Goal: Task Accomplishment & Management: Manage account settings

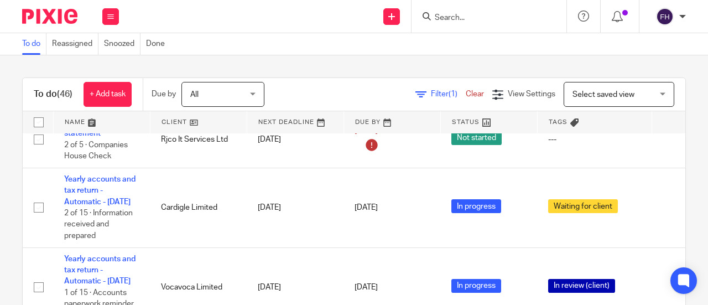
scroll to position [194, 0]
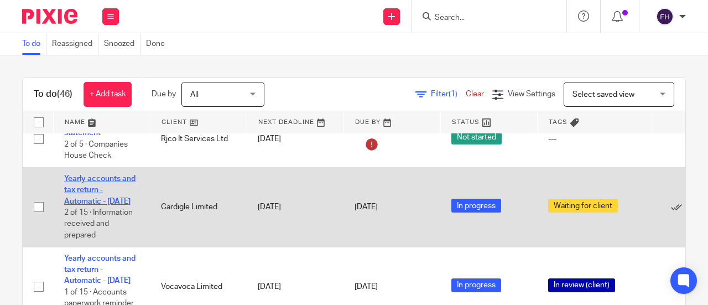
click at [118, 177] on link "Yearly accounts and tax return - Automatic - December 2024" at bounding box center [99, 190] width 71 height 30
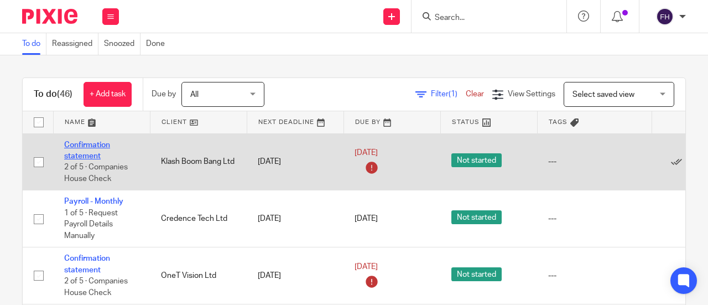
click at [92, 145] on link "Confirmation statement" at bounding box center [87, 150] width 46 height 19
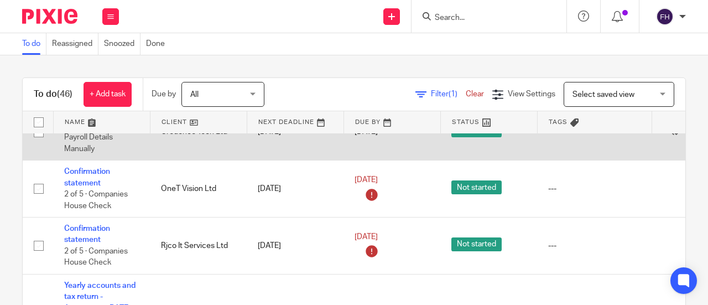
scroll to position [93, 0]
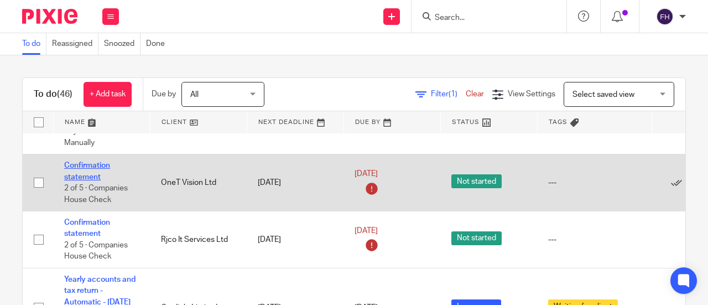
click at [83, 163] on link "Confirmation statement" at bounding box center [87, 170] width 46 height 19
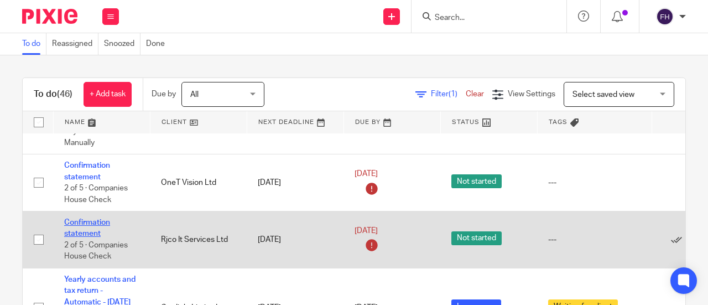
click at [84, 222] on link "Confirmation statement" at bounding box center [87, 227] width 46 height 19
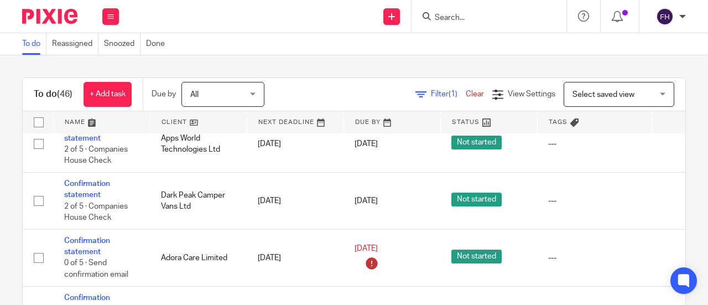
scroll to position [645, 0]
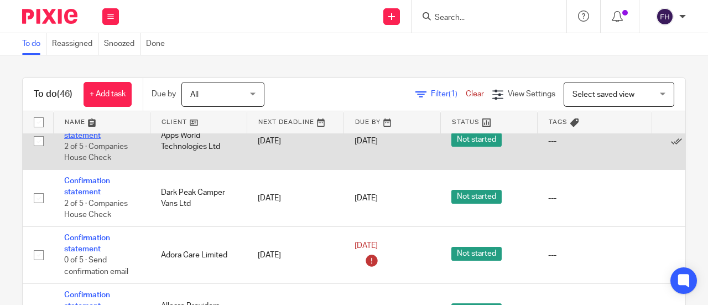
click at [101, 139] on link "Confirmation statement" at bounding box center [87, 129] width 46 height 19
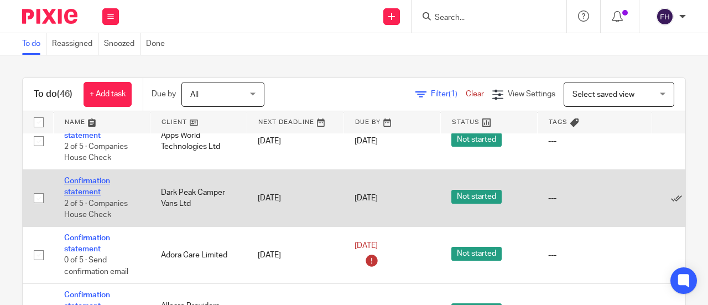
click at [94, 196] on link "Confirmation statement" at bounding box center [87, 186] width 46 height 19
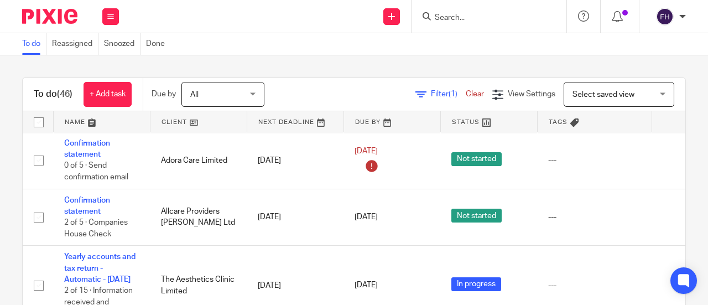
scroll to position [751, 0]
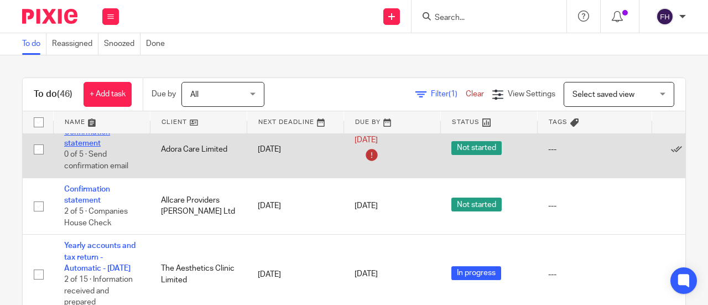
click at [97, 147] on link "Confirmation statement" at bounding box center [87, 137] width 46 height 19
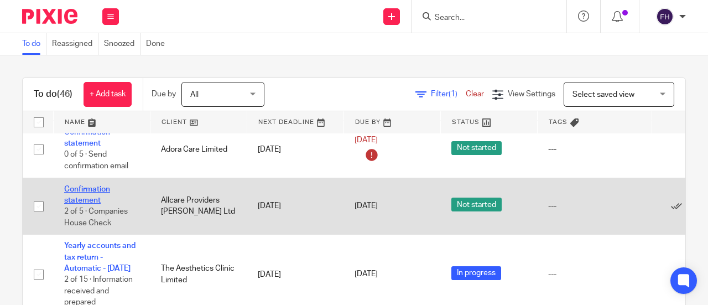
click at [95, 204] on link "Confirmation statement" at bounding box center [87, 194] width 46 height 19
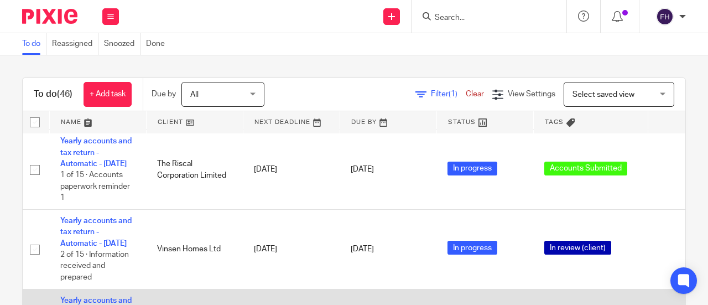
scroll to position [462, 4]
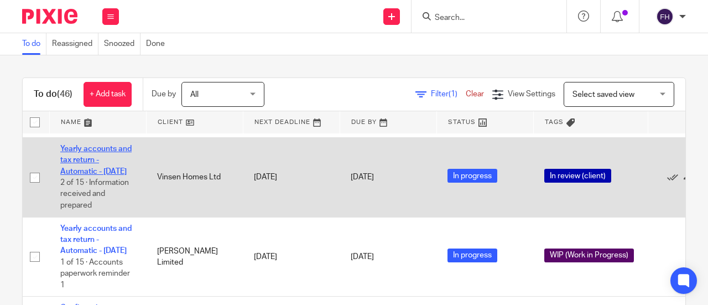
click at [112, 175] on link "Yearly accounts and tax return - Automatic - December 2023" at bounding box center [95, 160] width 71 height 30
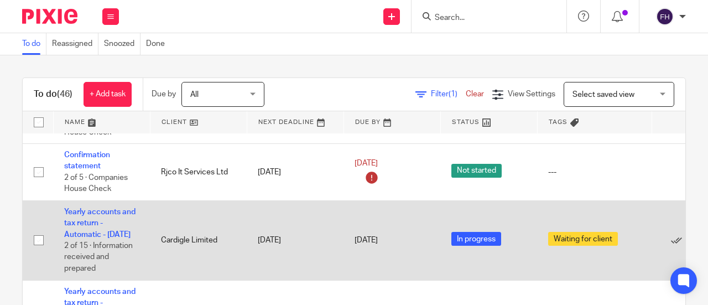
scroll to position [0, 0]
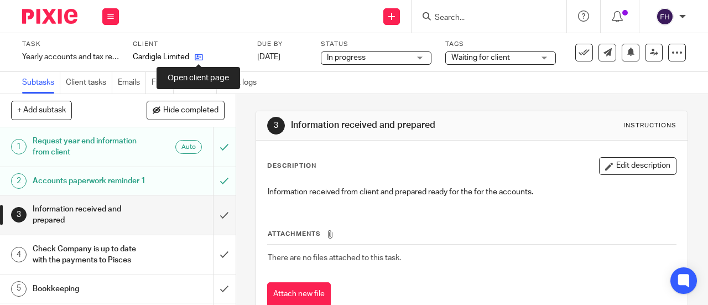
click at [199, 58] on icon at bounding box center [199, 57] width 8 height 8
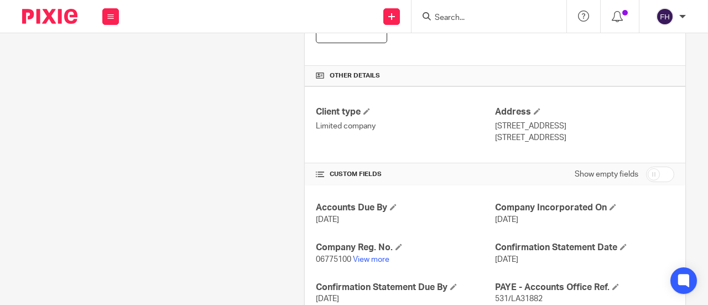
scroll to position [355, 0]
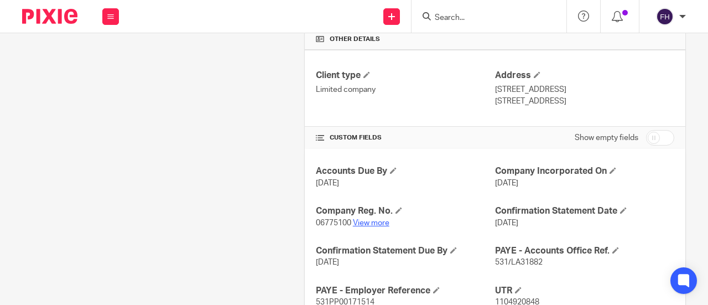
click at [357, 222] on link "View more" at bounding box center [371, 223] width 36 height 8
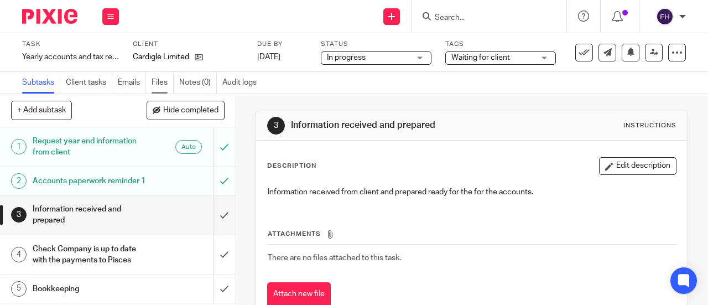
click at [155, 79] on link "Files" at bounding box center [163, 83] width 22 height 22
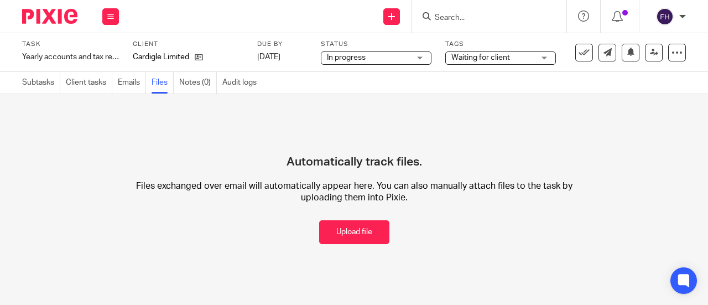
click at [126, 85] on link "Emails" at bounding box center [132, 83] width 28 height 22
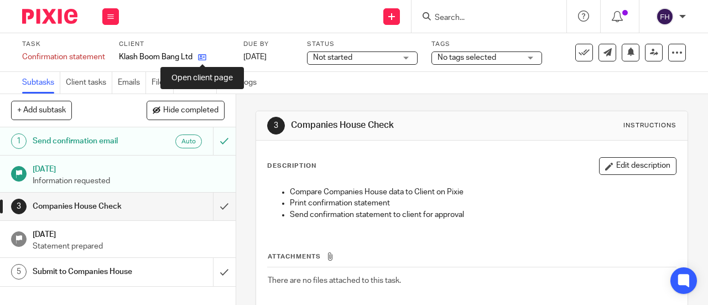
click at [202, 56] on icon at bounding box center [202, 57] width 8 height 8
click at [182, 56] on icon at bounding box center [184, 57] width 8 height 8
click at [195, 58] on icon at bounding box center [195, 57] width 8 height 8
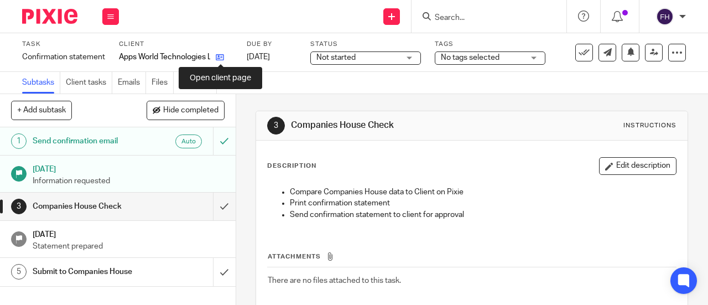
click at [223, 56] on icon at bounding box center [220, 57] width 8 height 8
click at [216, 58] on icon at bounding box center [217, 57] width 8 height 8
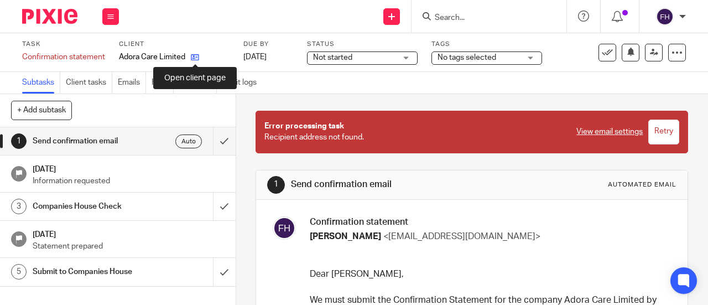
click at [192, 54] on icon at bounding box center [195, 57] width 8 height 8
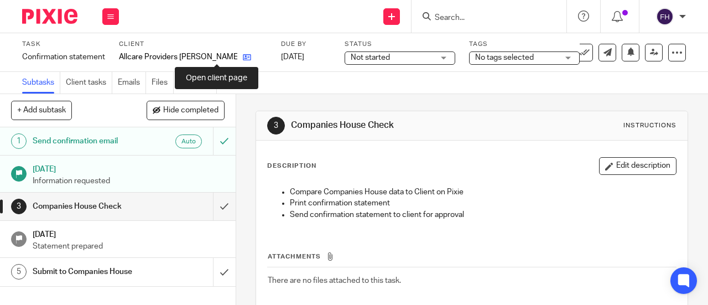
click at [243, 59] on icon at bounding box center [247, 57] width 8 height 8
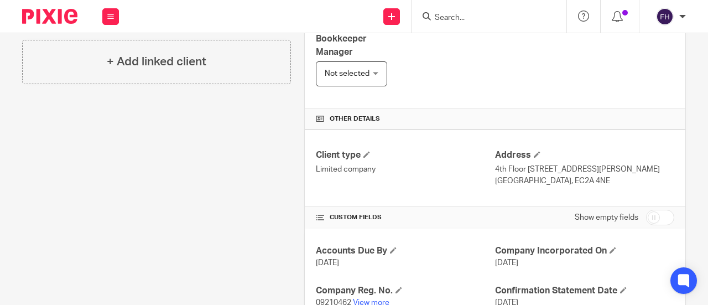
scroll to position [276, 0]
click at [372, 300] on link "View more" at bounding box center [371, 302] width 36 height 8
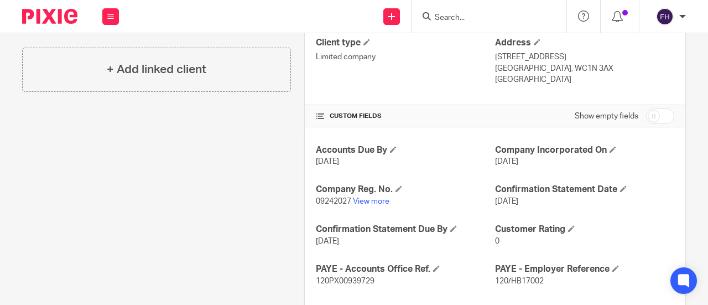
scroll to position [388, 0]
click at [362, 197] on link "View more" at bounding box center [371, 201] width 36 height 8
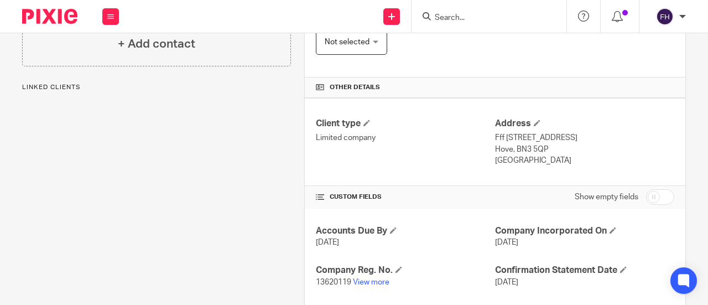
scroll to position [307, 0]
click at [368, 281] on link "View more" at bounding box center [371, 282] width 36 height 8
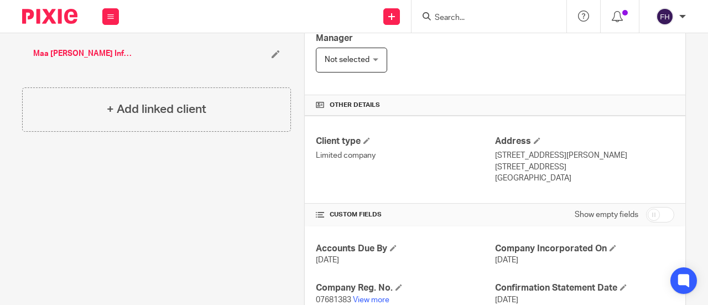
scroll to position [343, 0]
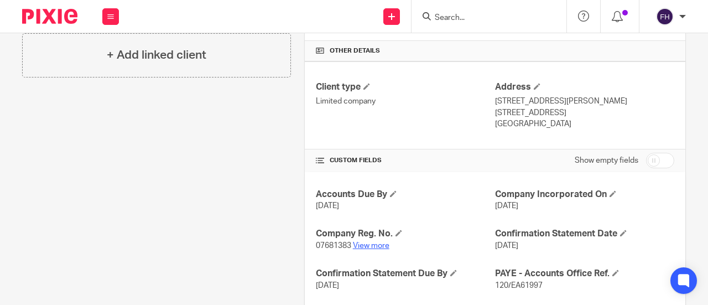
click at [355, 242] on link "View more" at bounding box center [371, 246] width 36 height 8
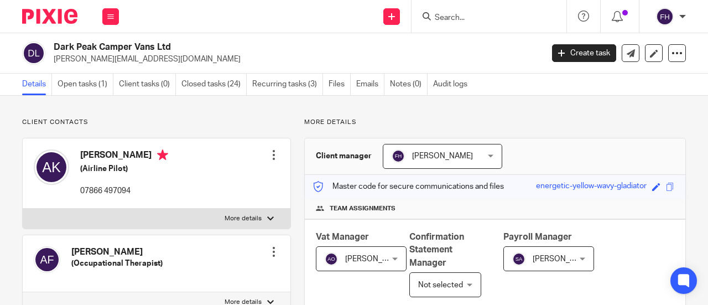
scroll to position [397, 0]
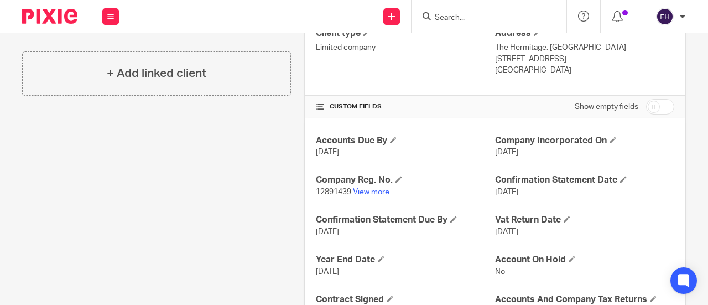
click at [361, 190] on link "View more" at bounding box center [371, 192] width 36 height 8
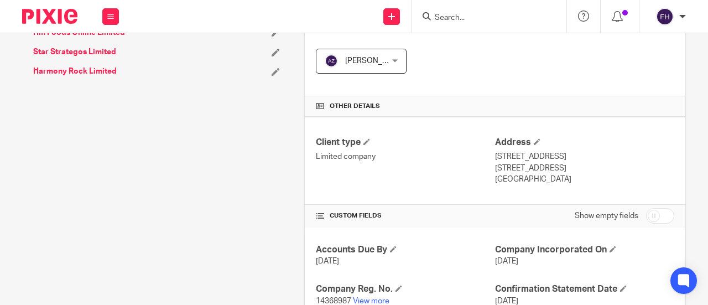
scroll to position [300, 0]
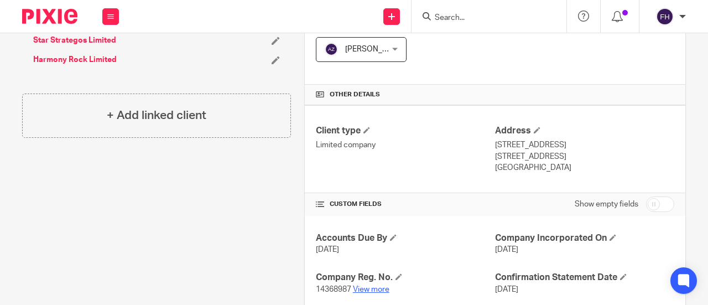
click at [363, 290] on link "View more" at bounding box center [371, 289] width 36 height 8
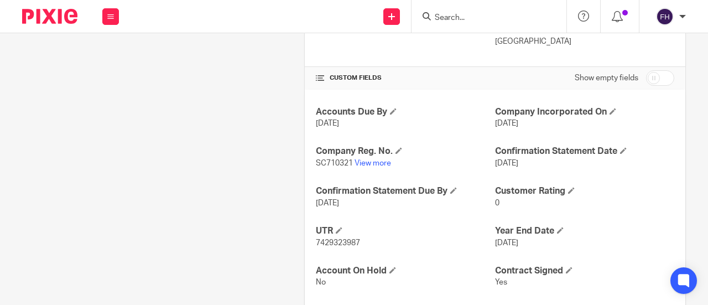
scroll to position [442, 0]
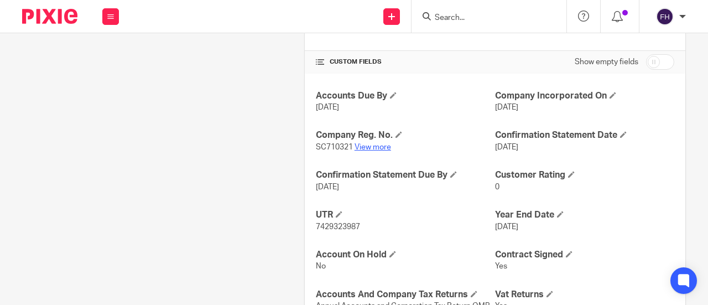
click at [372, 143] on link "View more" at bounding box center [372, 147] width 36 height 8
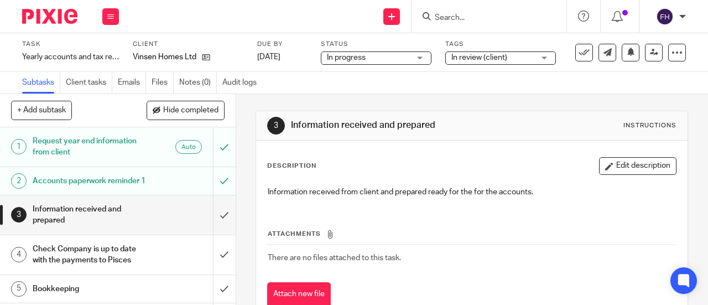
click at [499, 56] on span "In review (client)" at bounding box center [479, 58] width 56 height 8
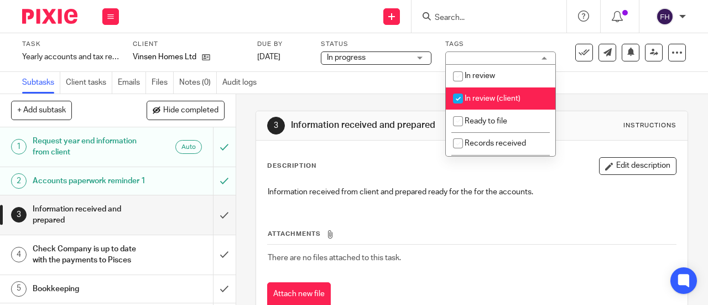
click at [478, 95] on span "In review (client)" at bounding box center [492, 99] width 56 height 8
checkbox input "false"
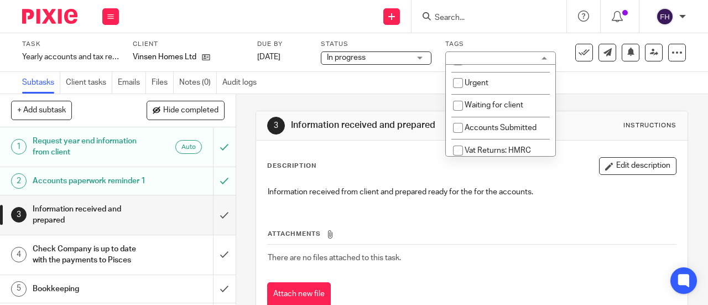
scroll to position [83, 0]
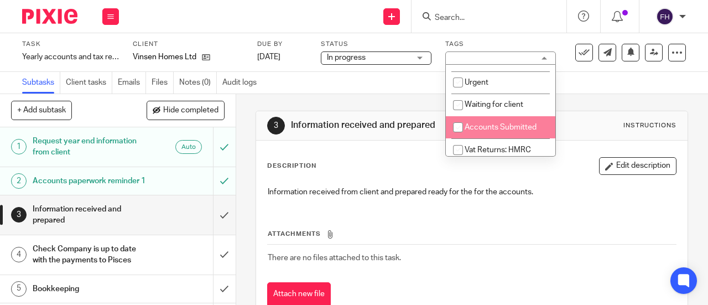
click at [488, 124] on span "Accounts Submitted" at bounding box center [500, 127] width 72 height 8
checkbox input "true"
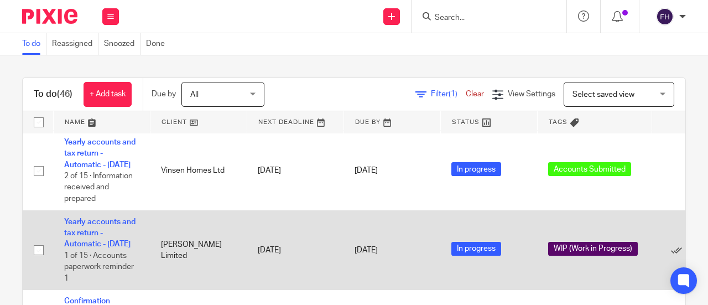
scroll to position [467, 0]
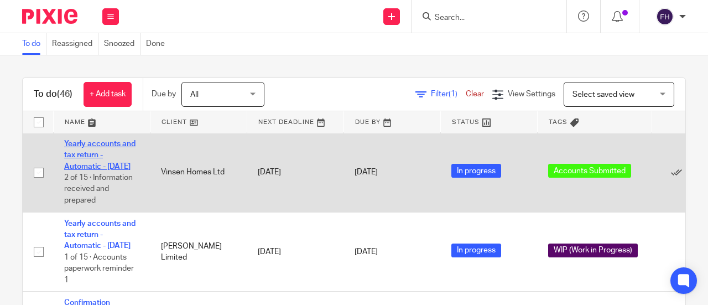
click at [128, 170] on link "Yearly accounts and tax return - Automatic - December 2023" at bounding box center [99, 155] width 71 height 30
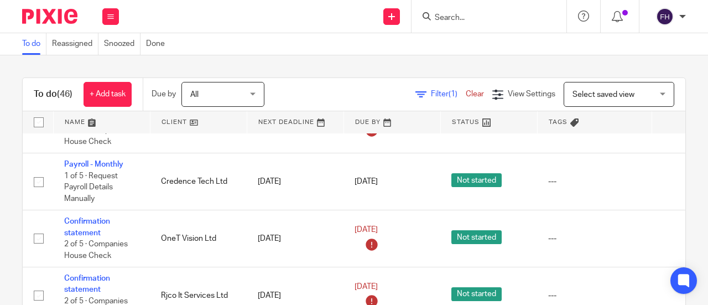
scroll to position [0, 0]
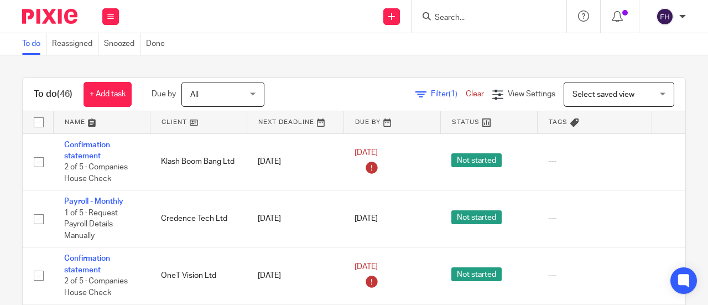
click at [271, 24] on div "Send new email Create task Add client Get Support Contact Support Help Document…" at bounding box center [419, 16] width 578 height 33
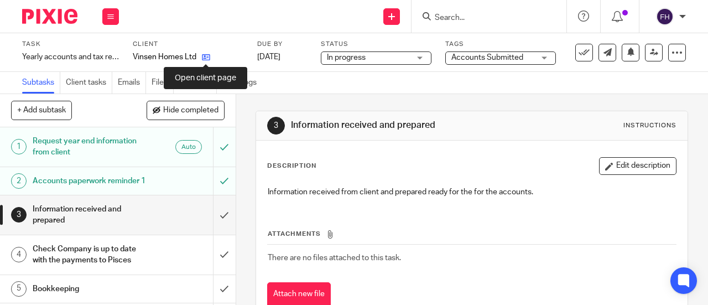
click at [202, 55] on icon at bounding box center [206, 57] width 8 height 8
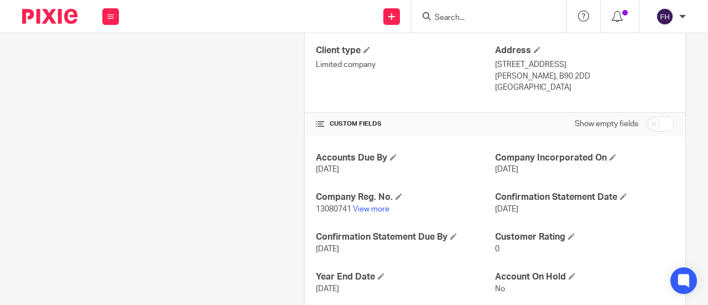
scroll to position [380, 0]
click at [367, 205] on link "View more" at bounding box center [371, 209] width 36 height 8
